Goal: Check status: Check status

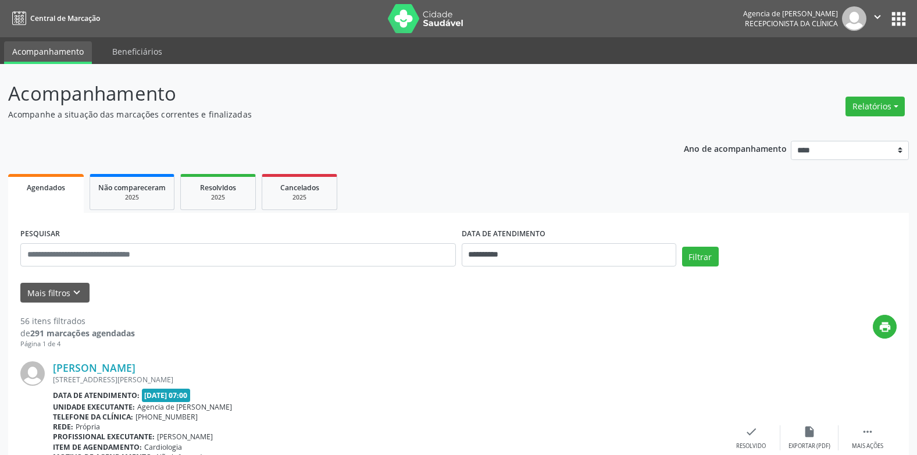
drag, startPoint x: 620, startPoint y: 6, endPoint x: 432, endPoint y: 177, distance: 254.7
click at [432, 177] on ul "Agendados Não compareceram 2025 Resolvidos 2025 Cancelados 2025" at bounding box center [458, 192] width 900 height 42
click at [442, 202] on ul "Agendados Não compareceram 2025 Resolvidos 2025 Cancelados 2025" at bounding box center [458, 192] width 900 height 42
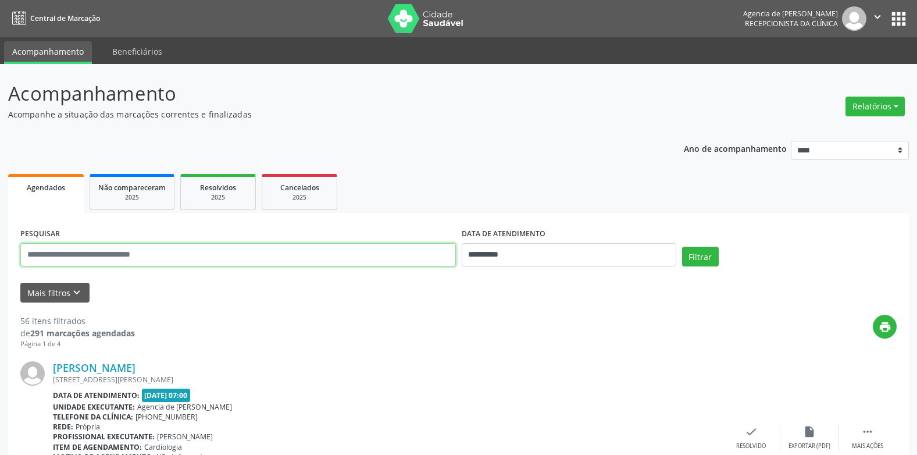
click at [188, 245] on input "text" at bounding box center [237, 254] width 435 height 23
type input "**********"
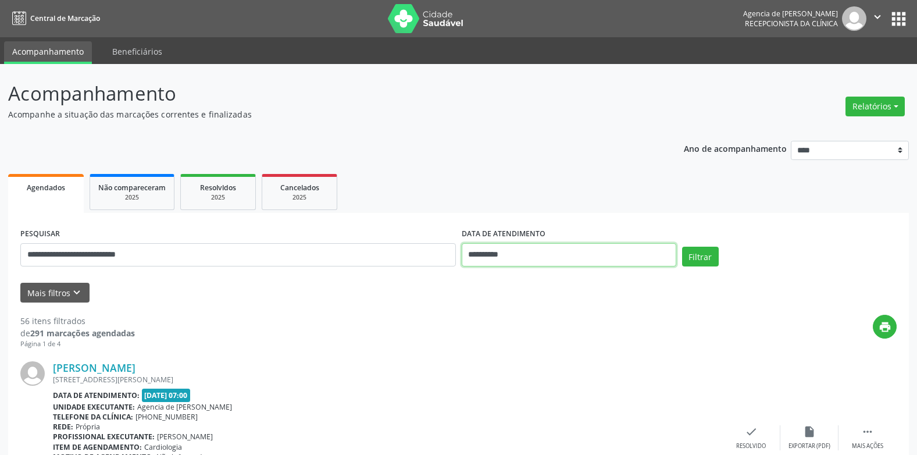
click at [512, 247] on input "**********" at bounding box center [569, 254] width 214 height 23
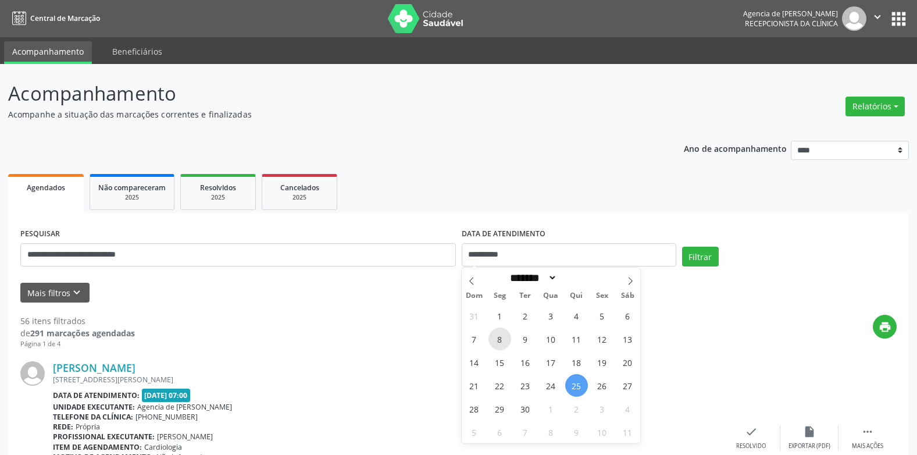
click at [497, 332] on span "8" at bounding box center [499, 338] width 23 height 23
type input "**********"
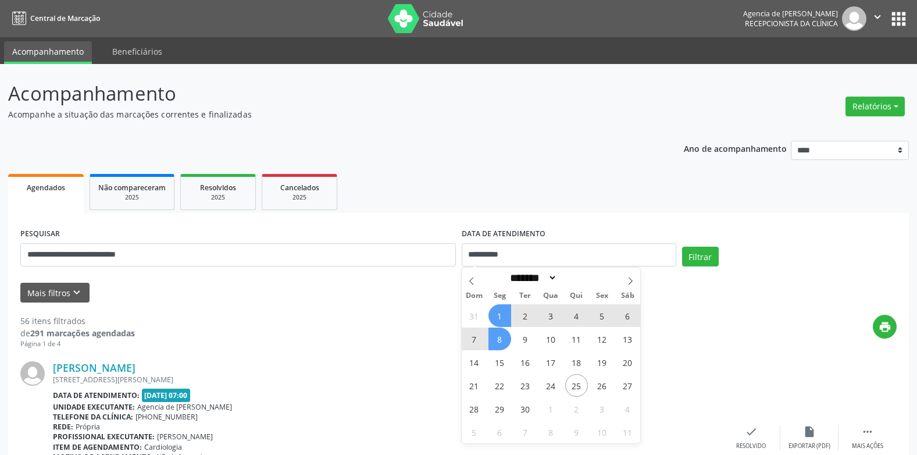
click at [498, 317] on span "1" at bounding box center [499, 315] width 23 height 23
click at [498, 254] on input "**********" at bounding box center [569, 254] width 214 height 23
click at [500, 316] on span "1" at bounding box center [499, 315] width 23 height 23
type input "**********"
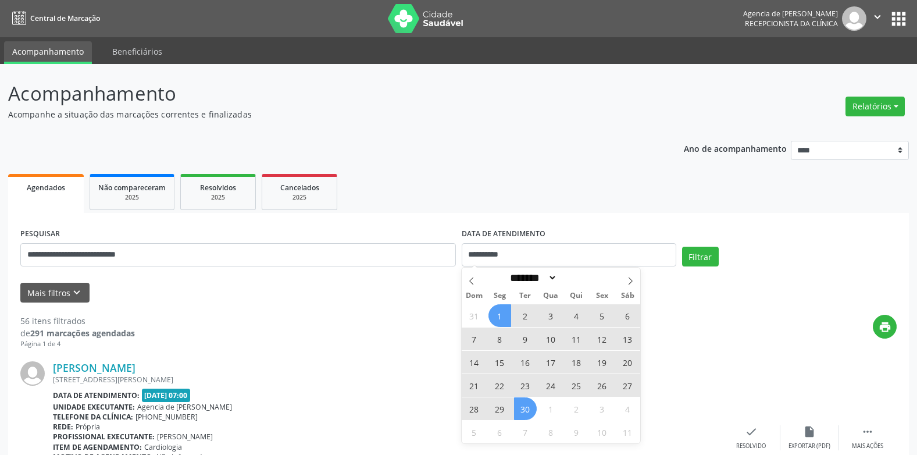
drag, startPoint x: 531, startPoint y: 404, endPoint x: 584, endPoint y: 340, distance: 83.0
click at [531, 403] on span "30" at bounding box center [525, 408] width 23 height 23
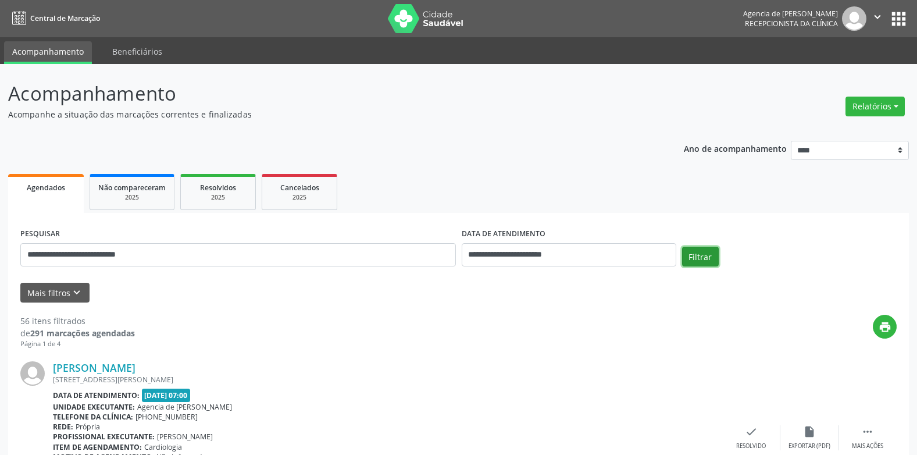
click at [698, 260] on button "Filtrar" at bounding box center [700, 256] width 37 height 20
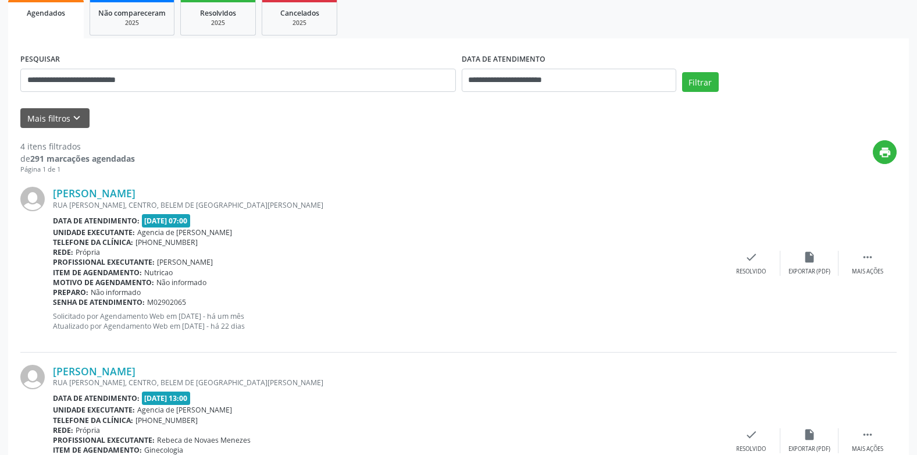
scroll to position [233, 0]
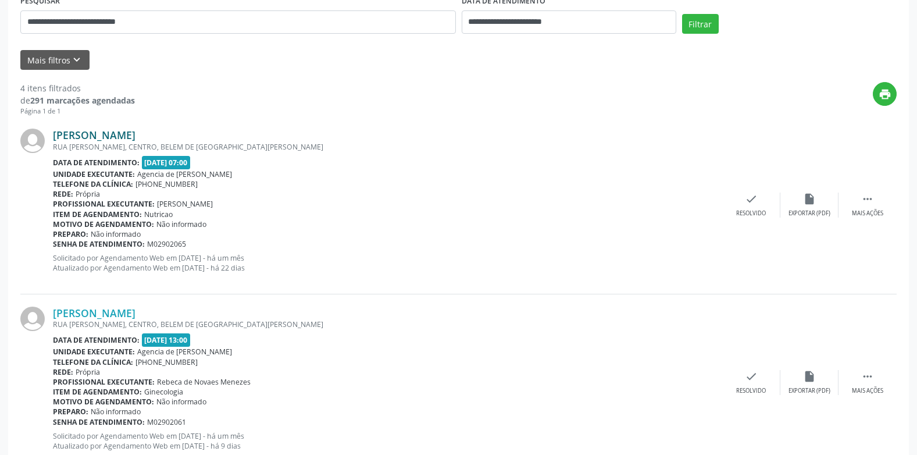
click at [135, 139] on link "[PERSON_NAME]" at bounding box center [94, 134] width 83 height 13
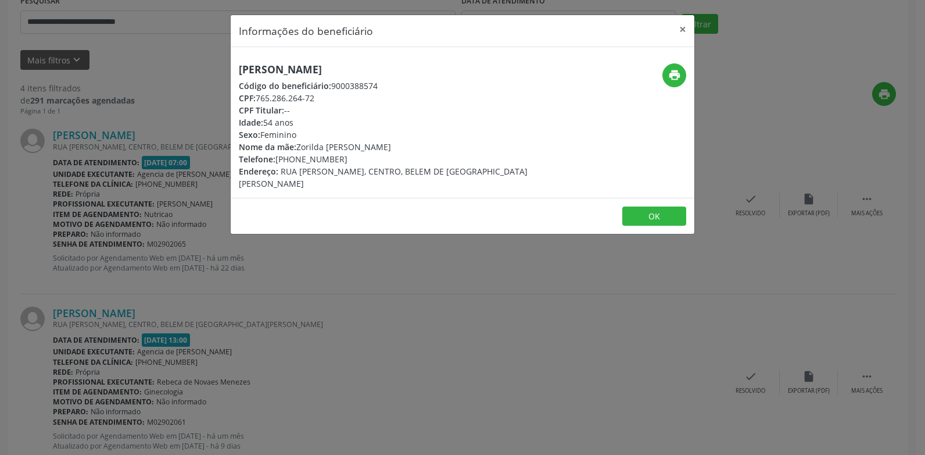
drag, startPoint x: 341, startPoint y: 159, endPoint x: 192, endPoint y: 121, distance: 153.7
click at [192, 121] on div "Informações do beneficiário × [PERSON_NAME] Código do beneficiário: 9000388574 …" at bounding box center [462, 227] width 925 height 455
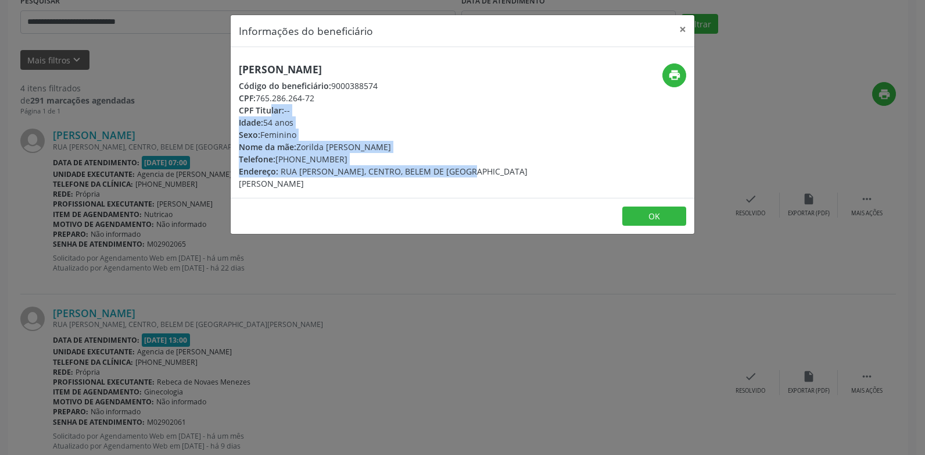
drag, startPoint x: 192, startPoint y: 121, endPoint x: 435, endPoint y: 174, distance: 249.4
click at [435, 174] on div "Informações do beneficiário × [PERSON_NAME] Código do beneficiário: 9000388574 …" at bounding box center [462, 227] width 925 height 455
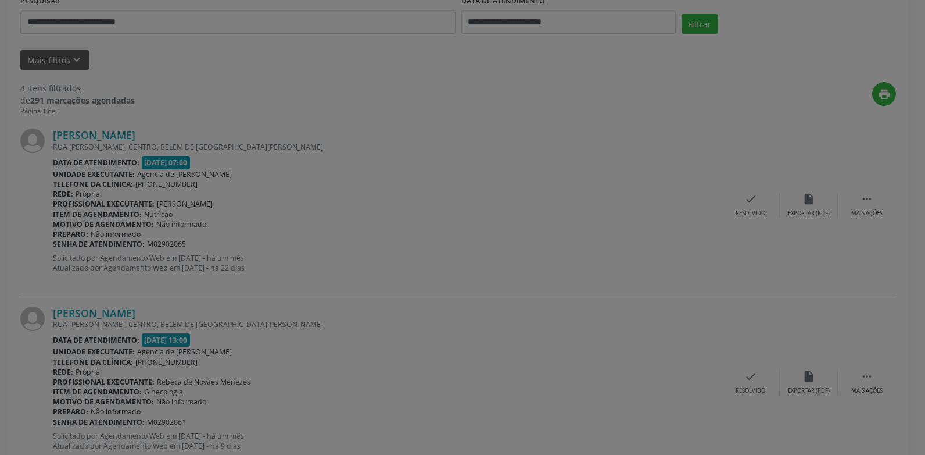
drag, startPoint x: 425, startPoint y: 149, endPoint x: 467, endPoint y: 146, distance: 42.0
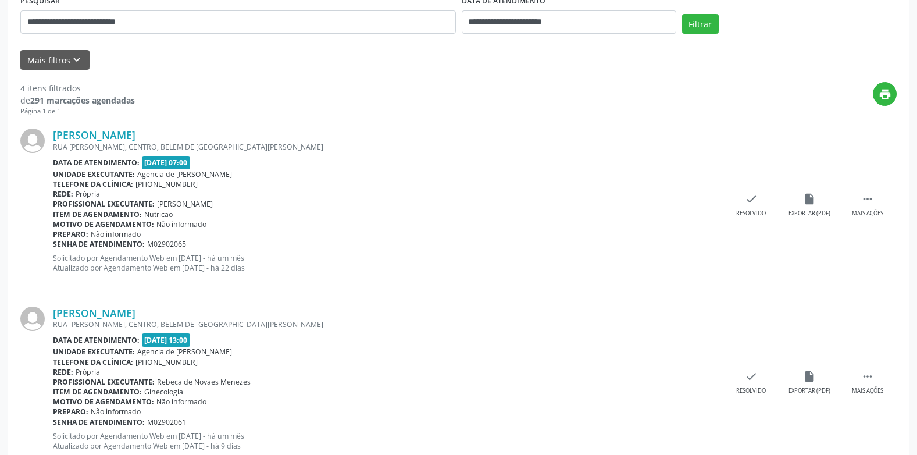
click at [218, 146] on div "RUA [PERSON_NAME], CENTRO, BELEM DE [GEOGRAPHIC_DATA][PERSON_NAME]" at bounding box center [387, 147] width 669 height 10
click at [132, 162] on b "Data de atendimento:" at bounding box center [96, 163] width 87 height 10
click at [135, 134] on link "[PERSON_NAME]" at bounding box center [94, 134] width 83 height 13
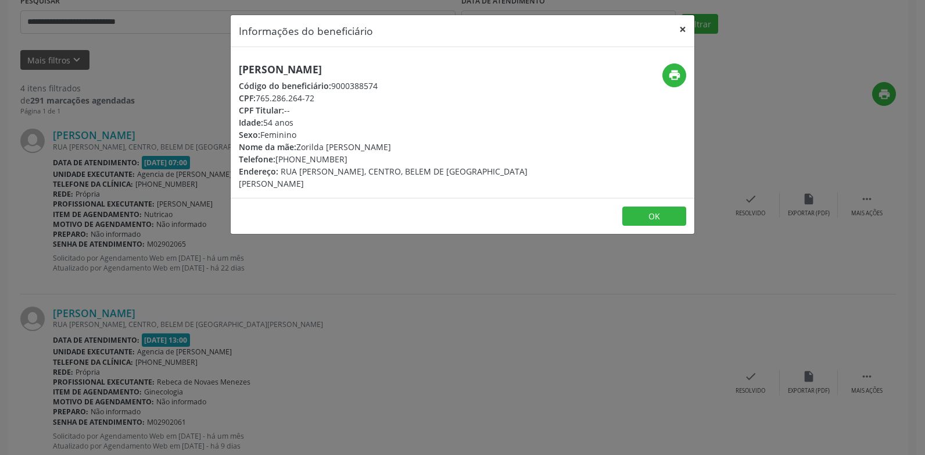
click at [680, 30] on button "×" at bounding box center [682, 29] width 23 height 28
